Goal: Find contact information: Find contact information

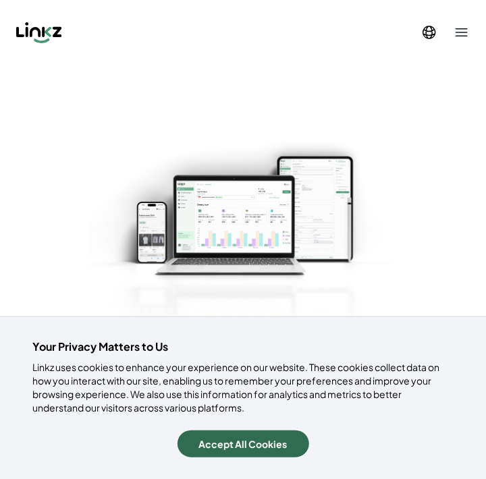
click at [242, 443] on button "Accept All Cookies" at bounding box center [243, 444] width 132 height 27
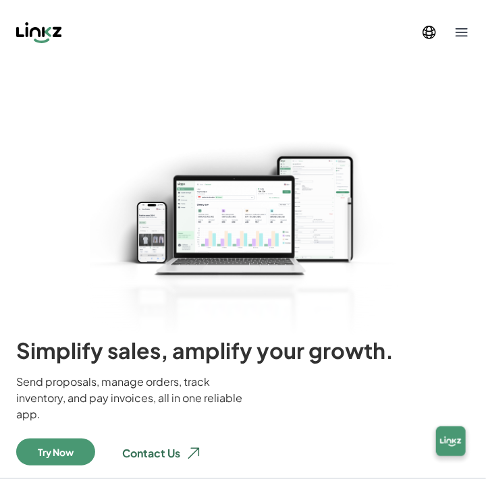
click at [226, 213] on img at bounding box center [243, 256] width 486 height 248
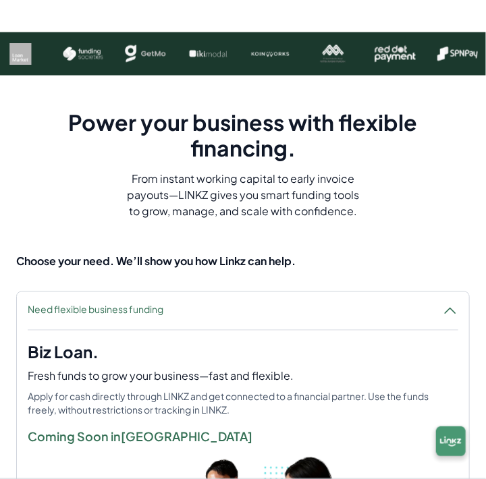
scroll to position [584, 0]
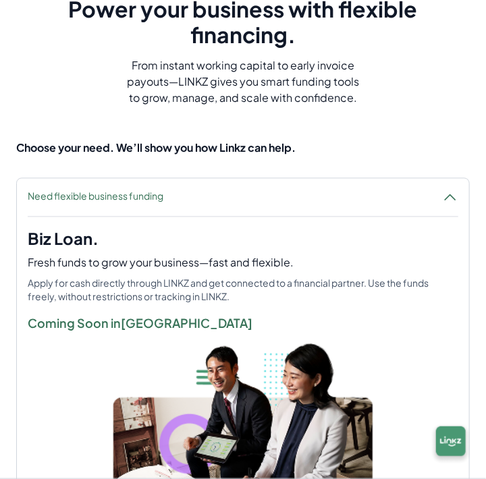
click at [213, 216] on button "Need flexible business funding" at bounding box center [243, 198] width 452 height 38
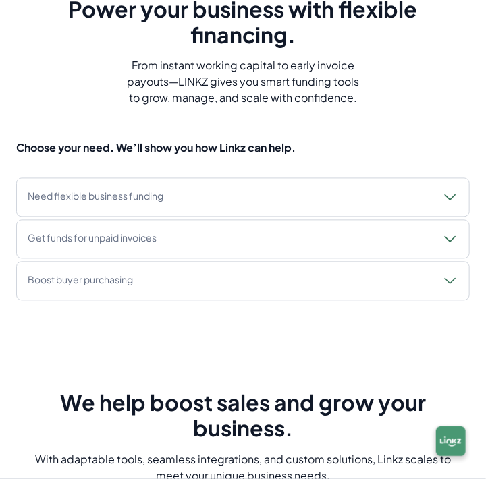
click at [213, 216] on button "Need flexible business funding" at bounding box center [243, 198] width 452 height 38
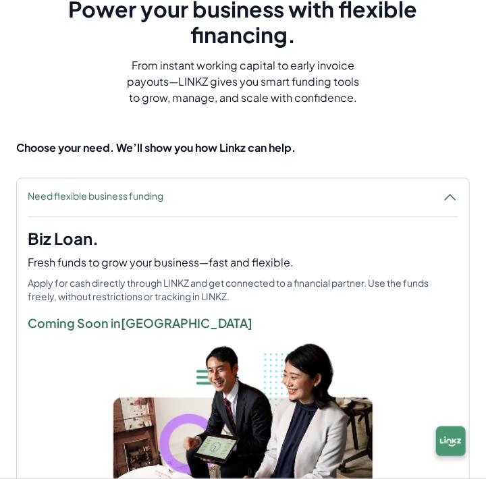
click at [213, 216] on button "Need flexible business funding" at bounding box center [243, 198] width 452 height 38
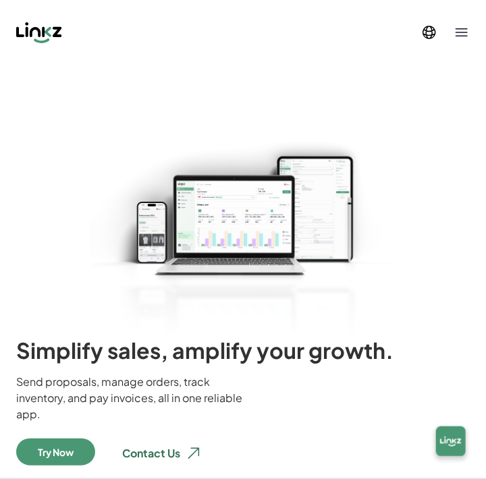
scroll to position [0, 0]
click at [459, 32] on icon at bounding box center [462, 32] width 12 height 8
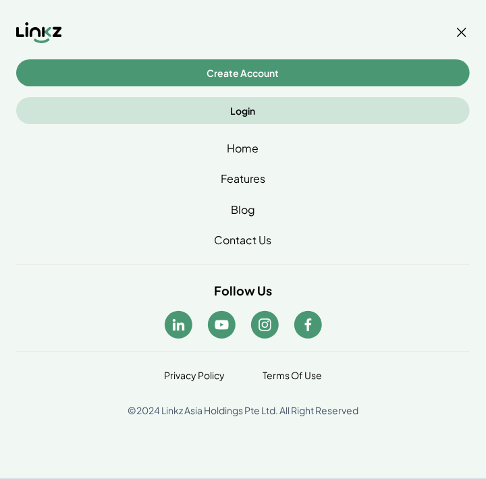
click at [247, 241] on link "Contact Us" at bounding box center [243, 240] width 454 height 16
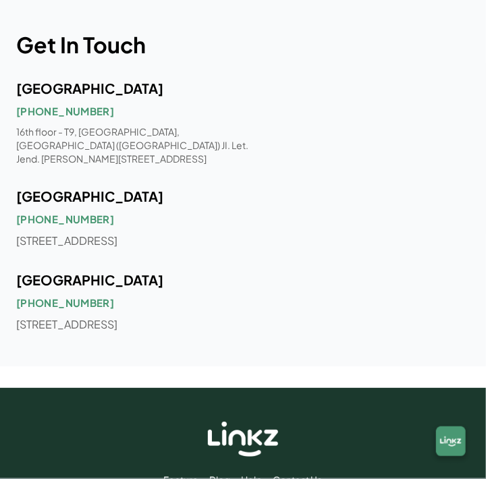
scroll to position [1124, 0]
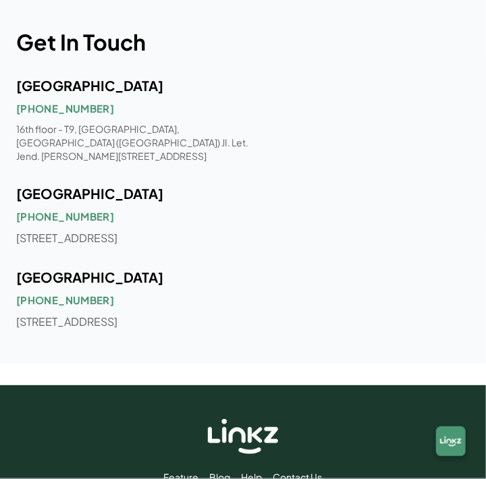
drag, startPoint x: 16, startPoint y: 222, endPoint x: 38, endPoint y: 236, distance: 26.0
click at [38, 236] on div "Get In Touch [GEOGRAPHIC_DATA] [PHONE_NUMBER] 16th floor - T9, [GEOGRAPHIC_DATA…" at bounding box center [243, 179] width 486 height 368
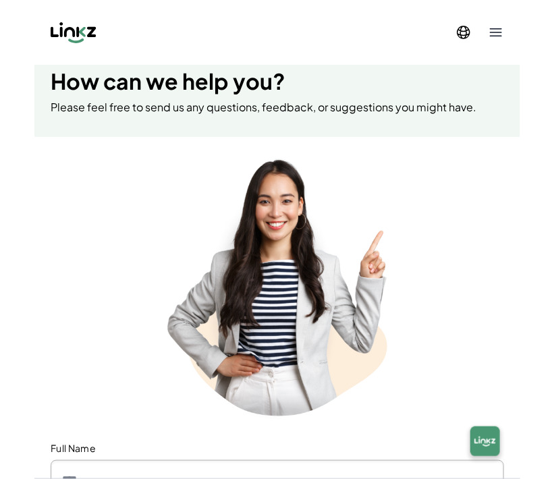
scroll to position [0, 0]
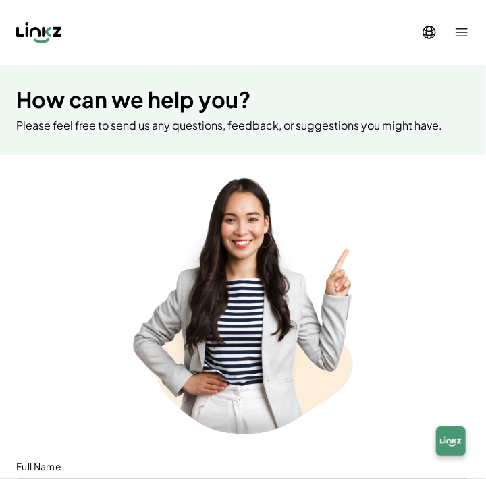
click at [458, 34] on icon at bounding box center [462, 32] width 16 height 16
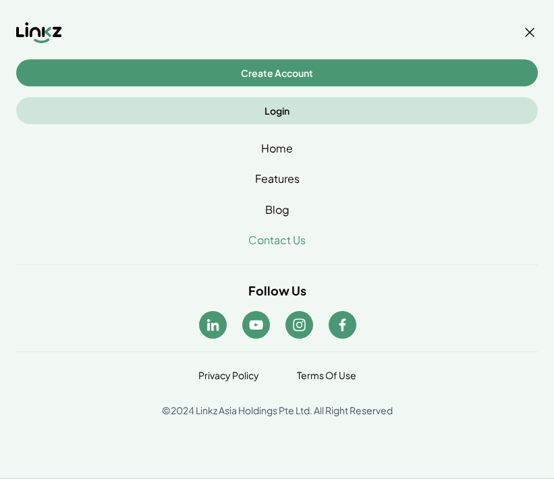
click at [26, 26] on img at bounding box center [39, 33] width 46 height 22
